Goal: Transaction & Acquisition: Book appointment/travel/reservation

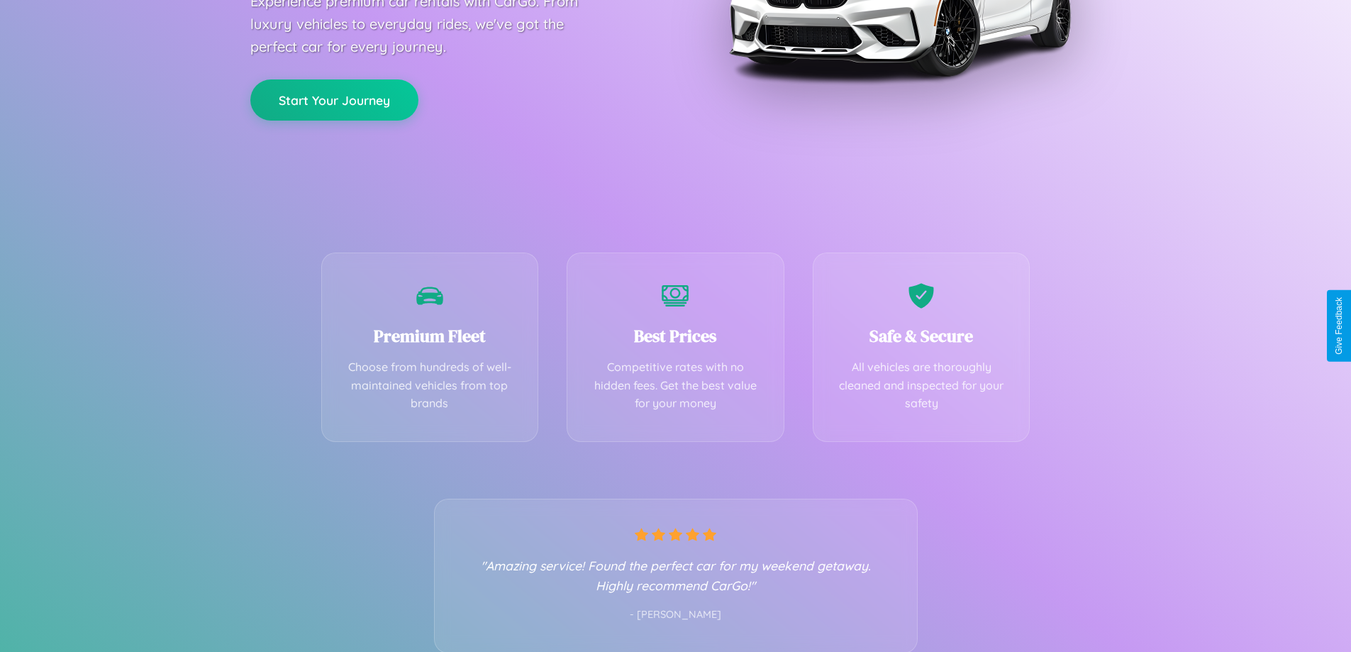
scroll to position [279, 0]
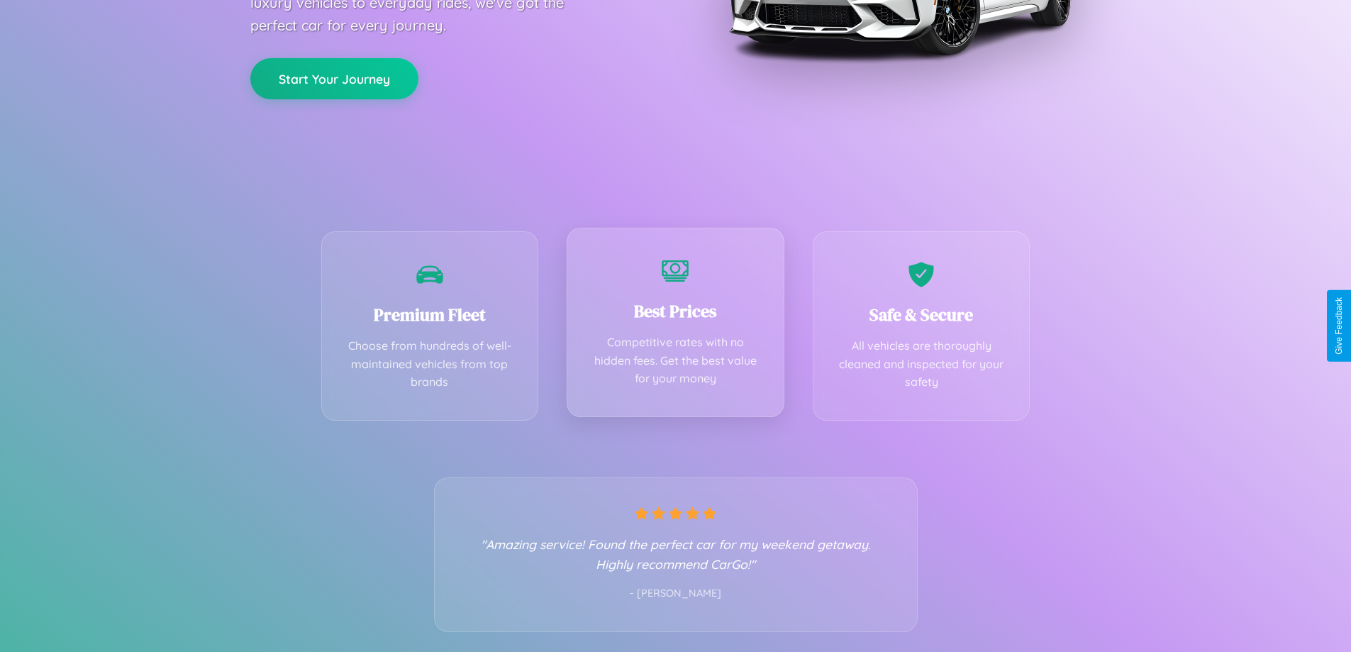
click at [675, 326] on div "Best Prices Competitive rates with no hidden fees. Get the best value for your …" at bounding box center [676, 322] width 218 height 189
click at [334, 77] on button "Start Your Journey" at bounding box center [334, 77] width 168 height 41
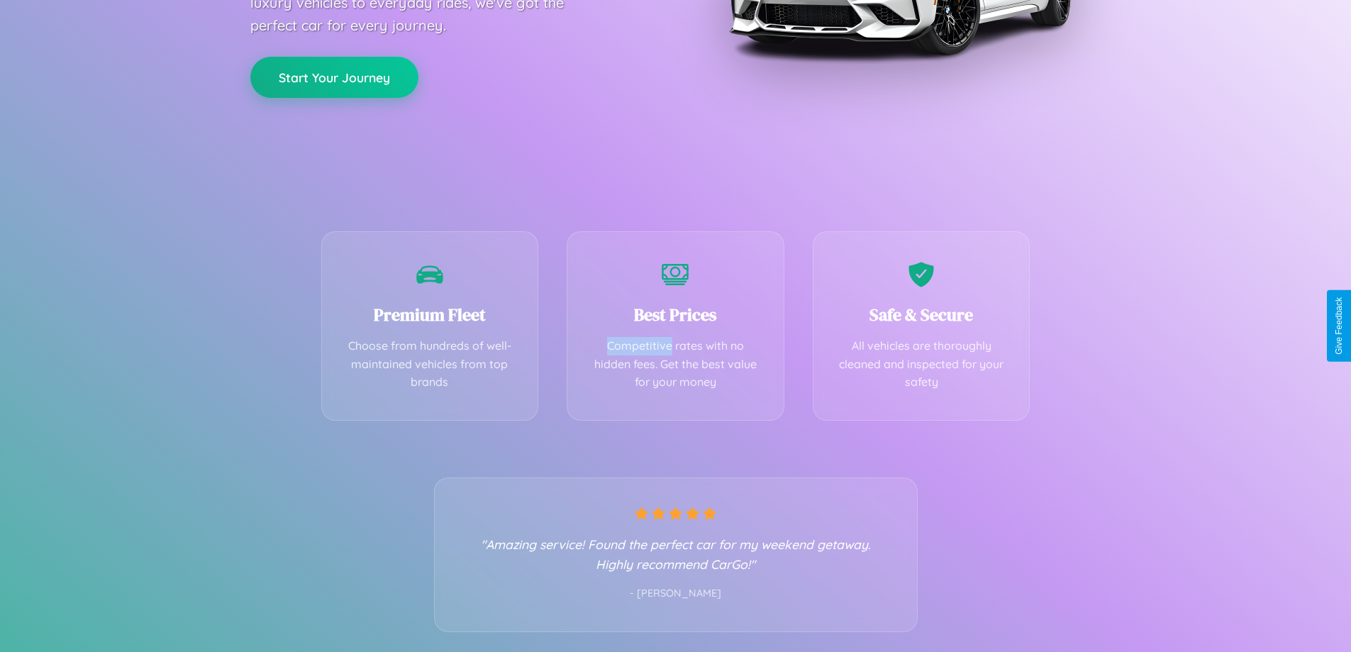
click at [334, 77] on button "Start Your Journey" at bounding box center [334, 77] width 168 height 41
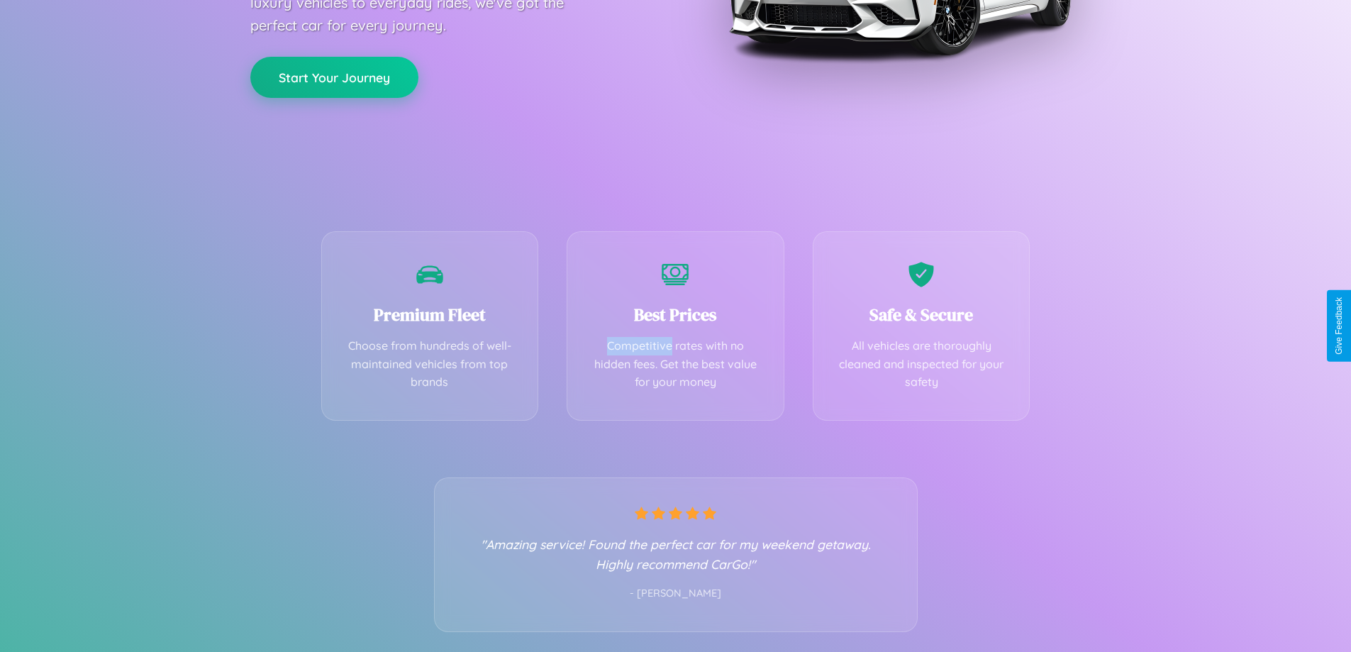
click at [334, 77] on button "Start Your Journey" at bounding box center [334, 77] width 168 height 41
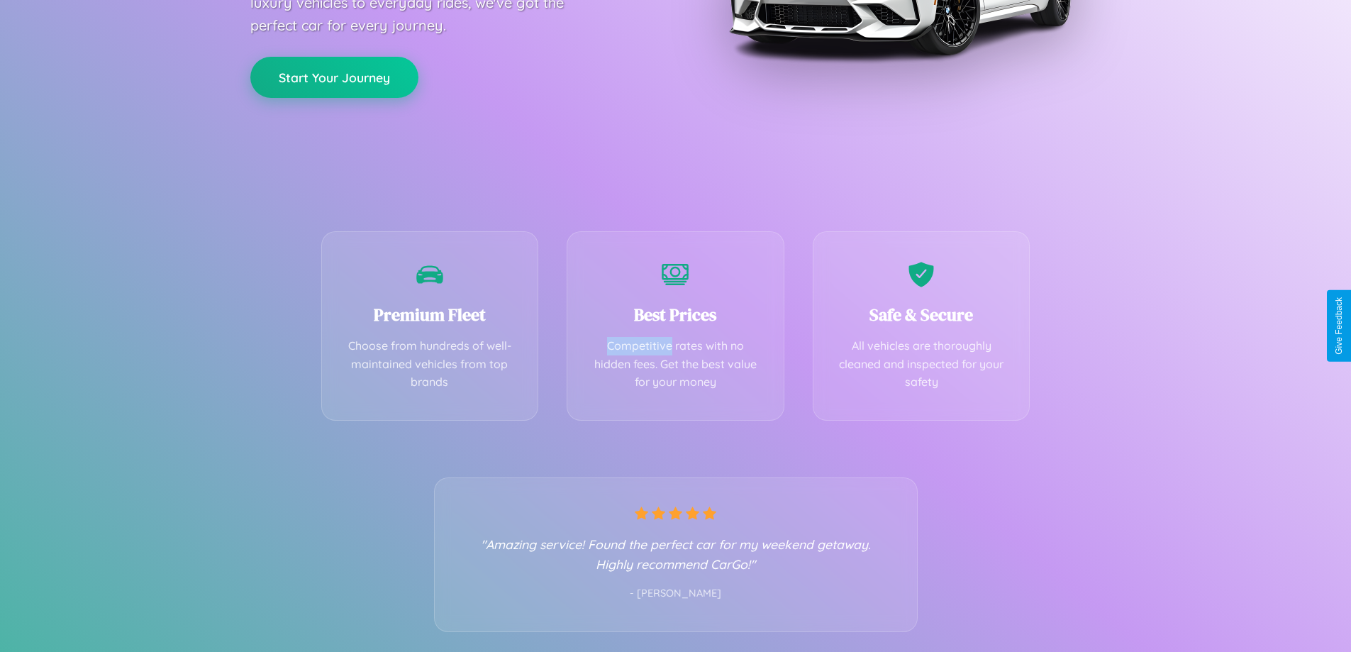
click at [334, 77] on button "Start Your Journey" at bounding box center [334, 77] width 168 height 41
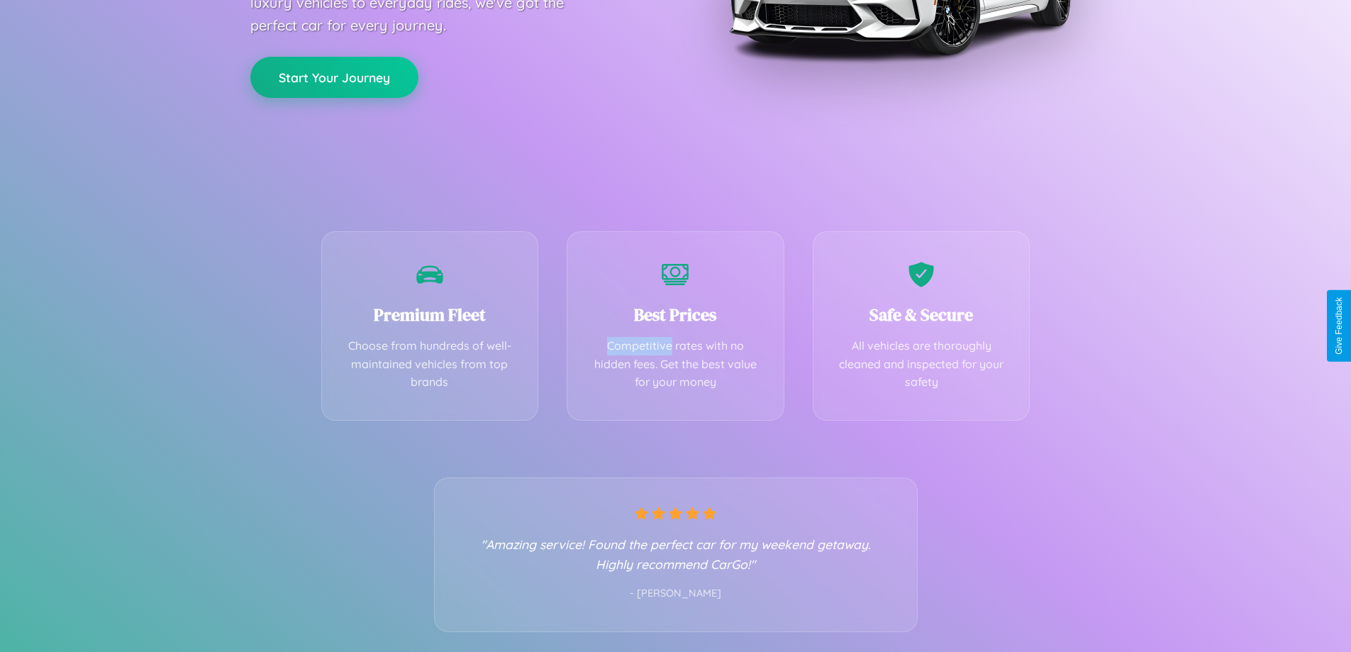
click at [334, 77] on button "Start Your Journey" at bounding box center [334, 77] width 168 height 41
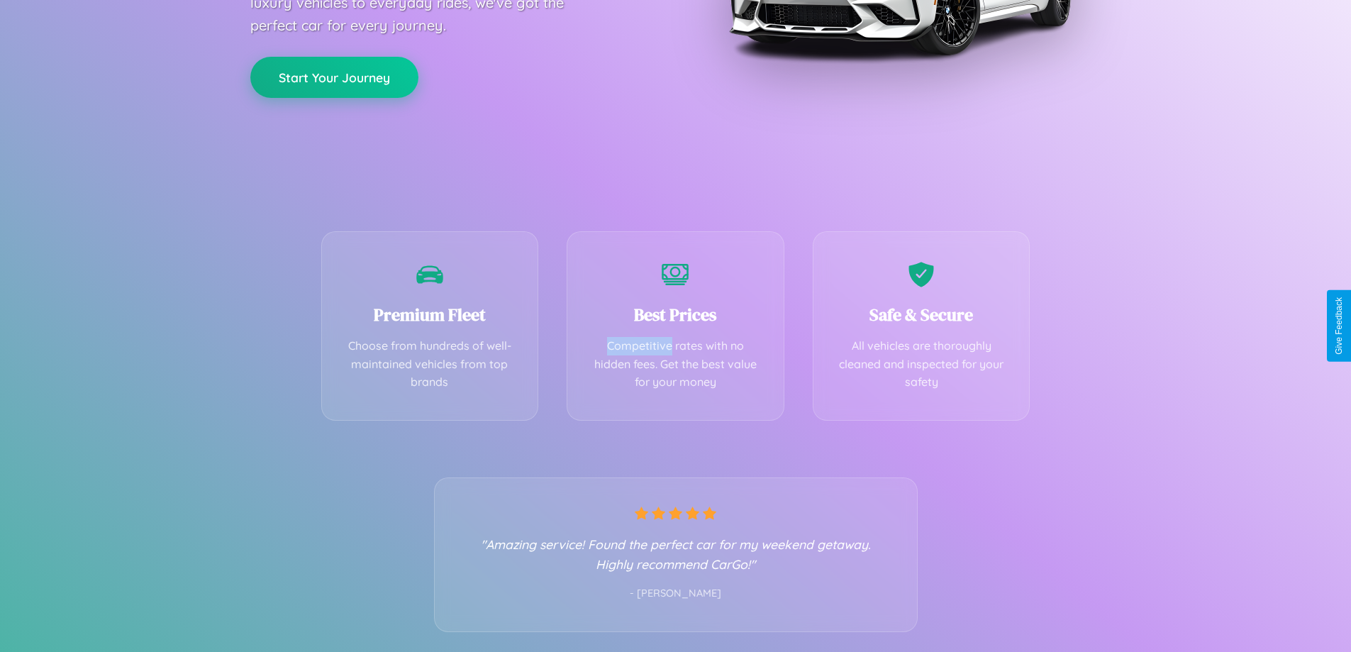
click at [334, 77] on button "Start Your Journey" at bounding box center [334, 77] width 168 height 41
